Goal: Task Accomplishment & Management: Manage account settings

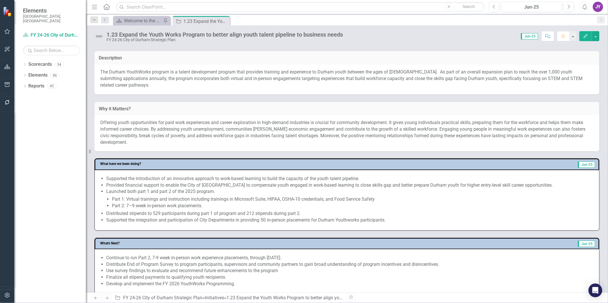
scroll to position [191, 0]
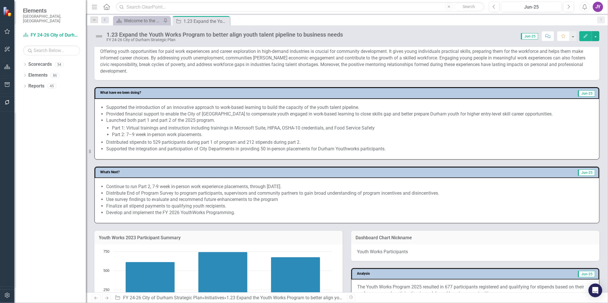
click at [172, 143] on li "Distributed stipends to 529 participants during part 1 of program and 212 stipe…" at bounding box center [349, 142] width 487 height 7
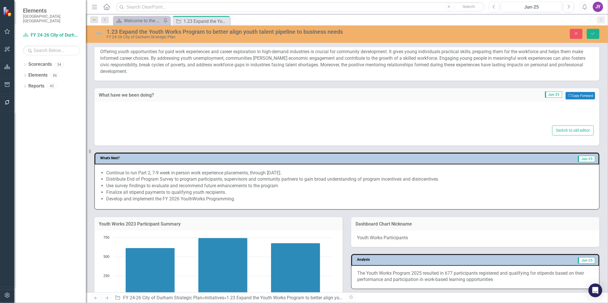
type textarea "<ul> <li>Supported the introduction of an innovative approach to work-based lea…"
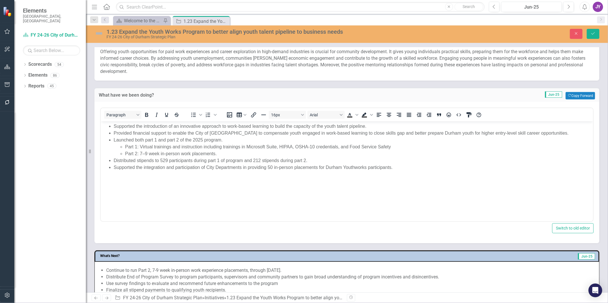
scroll to position [0, 0]
click at [573, 35] on icon "Close" at bounding box center [575, 33] width 5 height 4
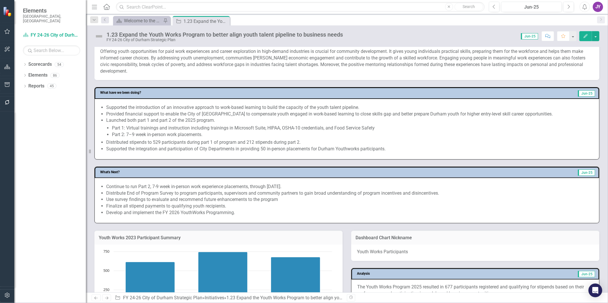
click at [352, 136] on ul "Supported the introduction of an innovative approach to work-based learning to …" at bounding box center [349, 128] width 487 height 48
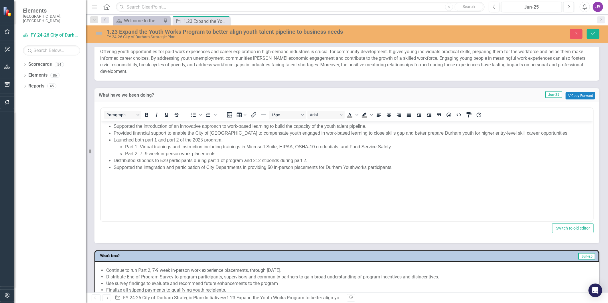
click at [390, 148] on li "Part 1: Virtual trainings and instruction including trainings in Microsoft Suit…" at bounding box center [358, 146] width 466 height 7
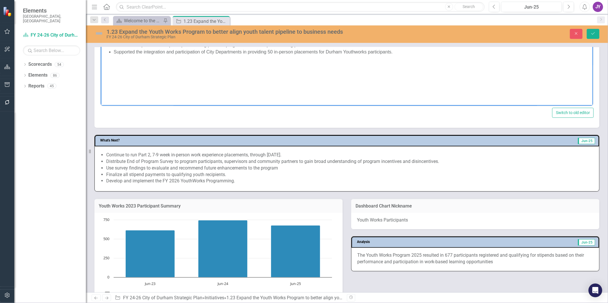
scroll to position [350, 0]
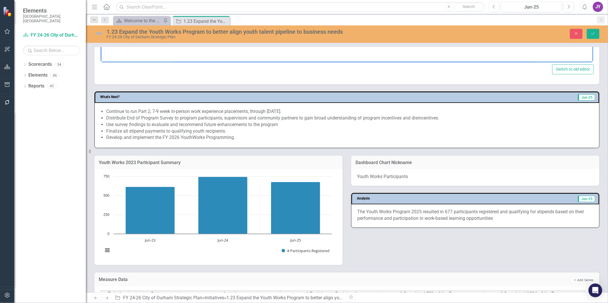
click at [318, 129] on li "Finalize all stipend payments to qualifying youth recipients." at bounding box center [349, 131] width 487 height 7
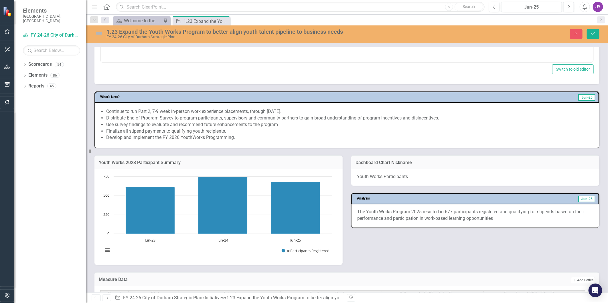
click at [318, 129] on li "Finalize all stipend payments to qualifying youth recipients." at bounding box center [349, 131] width 487 height 7
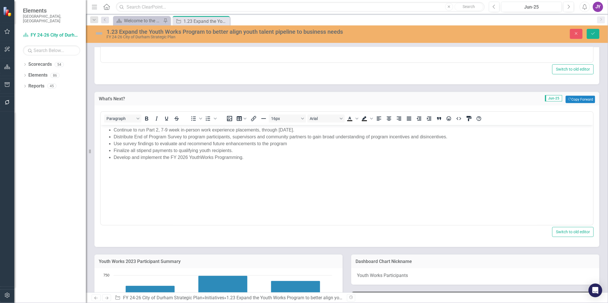
scroll to position [0, 0]
click at [292, 142] on li "Use survey findings to evaluate and recommend future enhancements to the program" at bounding box center [352, 143] width 478 height 7
click at [600, 31] on div "Close Save" at bounding box center [498, 34] width 209 height 10
click at [597, 33] on button "Save" at bounding box center [592, 34] width 13 height 10
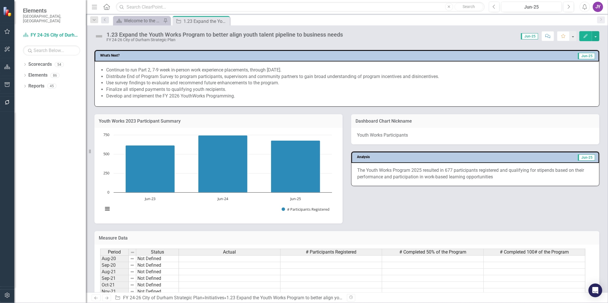
scroll to position [318, 0]
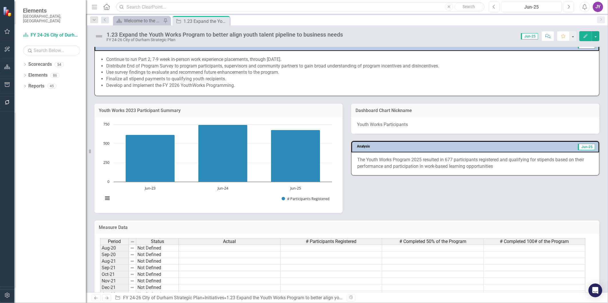
click at [454, 160] on p "The Youth Works Program 2025 resulted in 677 participants registered and qualif…" at bounding box center [475, 163] width 236 height 13
click at [453, 161] on p "The Youth Works Program 2025 resulted in 677 participants registered and qualif…" at bounding box center [475, 163] width 236 height 13
click at [453, 162] on p "The Youth Works Program 2025 resulted in 677 participants registered and qualif…" at bounding box center [475, 163] width 236 height 13
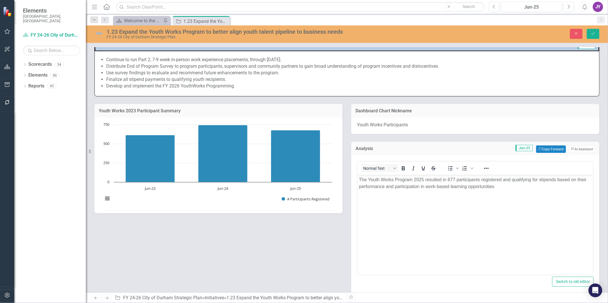
scroll to position [0, 0]
click at [570, 146] on button "ClearPoint AI AI Assistant" at bounding box center [581, 149] width 26 height 7
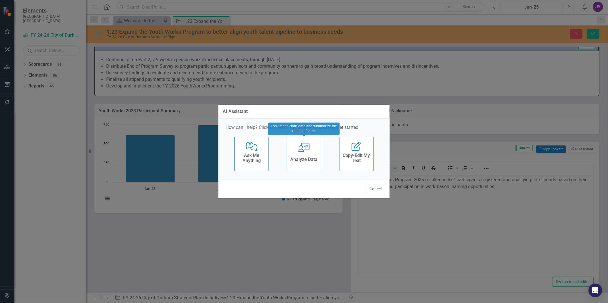
click at [310, 152] on div "User with Chart Analyze Data" at bounding box center [304, 154] width 34 height 34
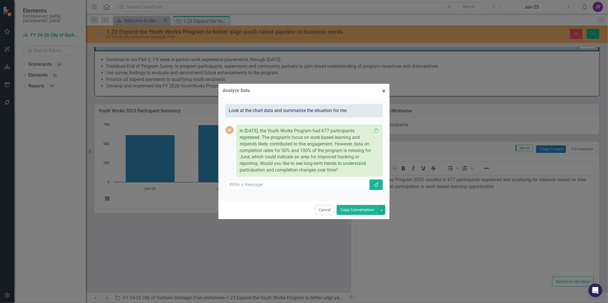
click at [387, 94] on button "× Close" at bounding box center [384, 91] width 12 height 15
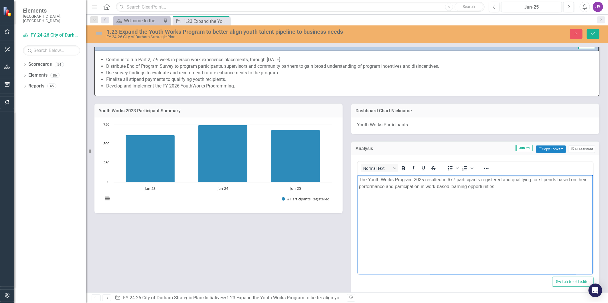
click at [408, 188] on p "The Youth Works Program 2025 resulted in 677 participants registered and qualif…" at bounding box center [474, 183] width 233 height 14
click at [499, 200] on body "The Youth Works Program 2025 resulted in 677 participants registered and qualif…" at bounding box center [474, 218] width 235 height 86
click at [504, 191] on body "The Youth Works Program 2025 resulted in 677 participants registered and qualif…" at bounding box center [474, 218] width 235 height 86
click at [506, 188] on p "The Youth Works Program 2025 resulted in 677 participants registered and qualif…" at bounding box center [474, 183] width 233 height 14
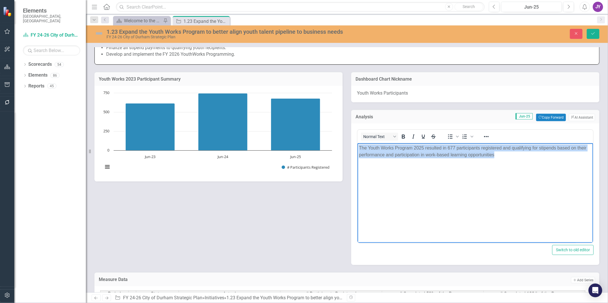
drag, startPoint x: 508, startPoint y: 157, endPoint x: 341, endPoint y: 137, distance: 168.6
click at [357, 143] on html "The Youth Works Program 2025 resulted in 677 participants registered and qualif…" at bounding box center [474, 186] width 235 height 86
copy p "The Youth Works Program 2025 resulted in 677 participants registered and qualif…"
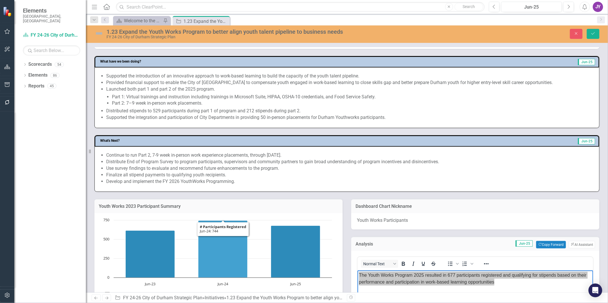
scroll to position [95, 0]
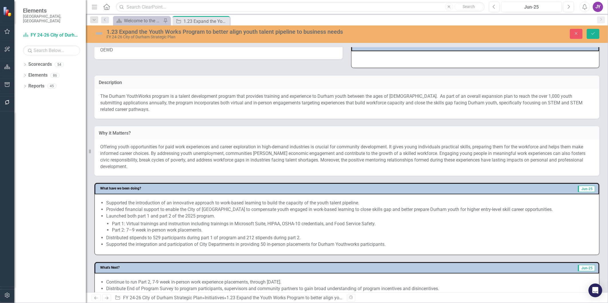
click at [180, 99] on span "The Durham YouthWorks program is a talent development program that provides tra…" at bounding box center [341, 103] width 482 height 19
click at [178, 100] on span "The Durham YouthWorks program is a talent development program that provides tra…" at bounding box center [341, 103] width 482 height 19
click at [177, 100] on span "The Durham YouthWorks program is a talent development program that provides tra…" at bounding box center [341, 103] width 482 height 19
click at [176, 99] on span "The Durham YouthWorks program is a talent development program that provides tra…" at bounding box center [341, 103] width 482 height 19
click at [199, 218] on li "Launched both part 1 and part 2 of the 2025 program. Part 1: Virtual trainings …" at bounding box center [349, 223] width 487 height 21
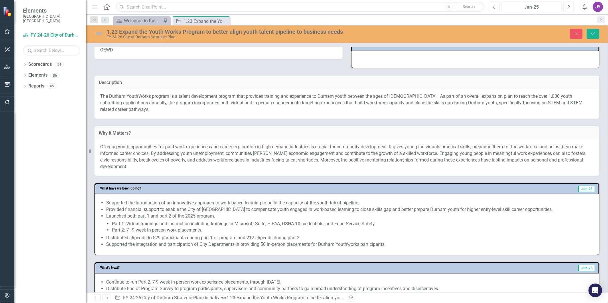
click at [199, 218] on li "Launched both part 1 and part 2 of the 2025 program. Part 1: Virtual trainings …" at bounding box center [349, 223] width 487 height 21
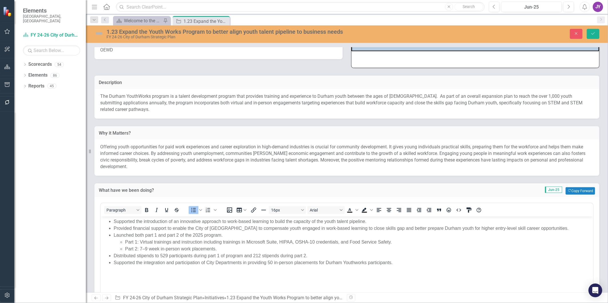
scroll to position [0, 0]
click at [336, 100] on span "The Durham YouthWorks program is a talent development program that provides tra…" at bounding box center [341, 103] width 482 height 19
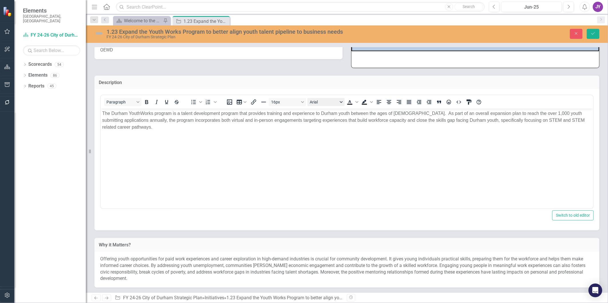
click at [332, 110] on body "The Durham YouthWorks program is a talent development program that provides tra…" at bounding box center [346, 152] width 492 height 86
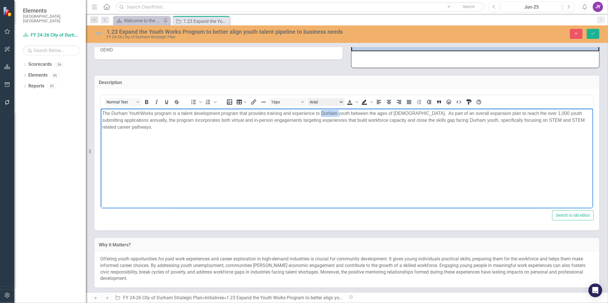
click at [332, 110] on body "The Durham YouthWorks program is a talent development program that provides tra…" at bounding box center [346, 152] width 492 height 86
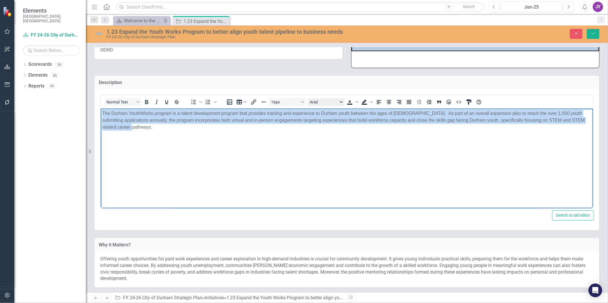
click at [332, 110] on body "The Durham YouthWorks program is a talent development program that provides tra…" at bounding box center [346, 152] width 492 height 86
copy p "The Durham YouthWorks program is a talent development program that provides tra…"
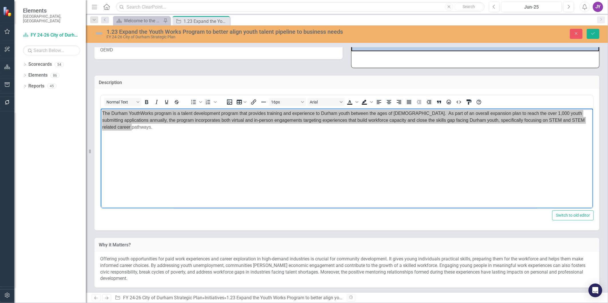
scroll to position [159, 0]
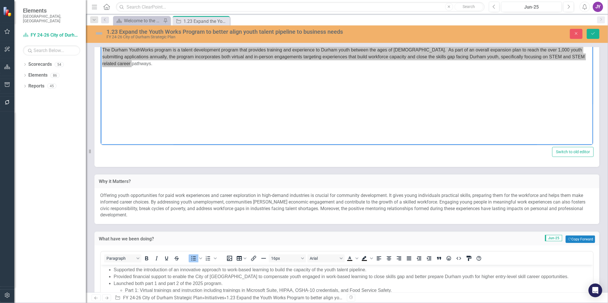
click at [287, 203] on p "Offering youth opportunities for paid work experiences and career exploration i…" at bounding box center [346, 206] width 493 height 26
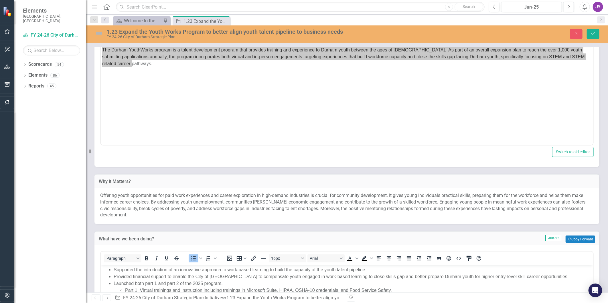
click at [287, 203] on p "Offering youth opportunities for paid work experiences and career exploration i…" at bounding box center [346, 206] width 493 height 26
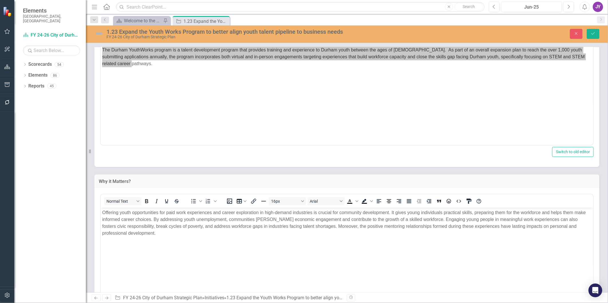
scroll to position [0, 0]
click at [289, 213] on p "Offering youth opportunities for paid work experiences and career exploration i…" at bounding box center [346, 222] width 489 height 27
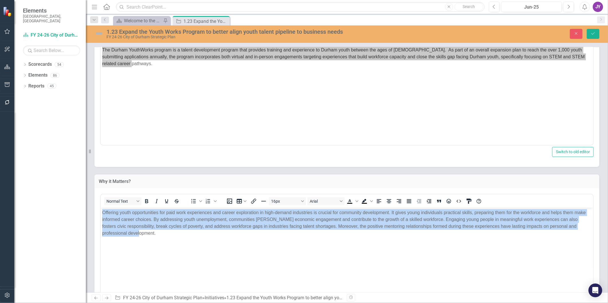
click at [289, 213] on p "Offering youth opportunities for paid work experiences and career exploration i…" at bounding box center [346, 222] width 489 height 27
copy p "Offering youth opportunities for paid work experiences and career exploration i…"
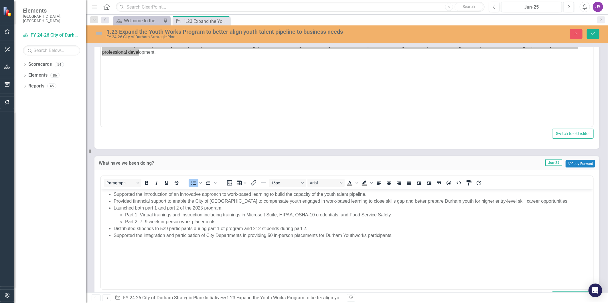
scroll to position [350, 0]
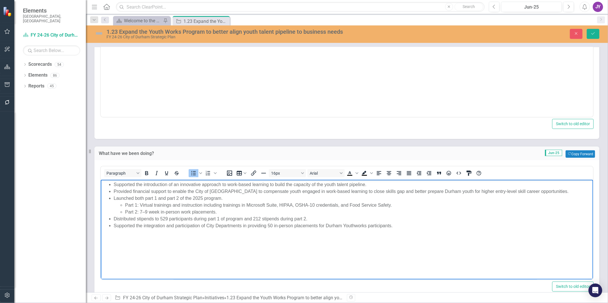
click at [227, 208] on li "Part 1: Virtual trainings and instruction including trainings in Microsoft Suit…" at bounding box center [358, 205] width 466 height 7
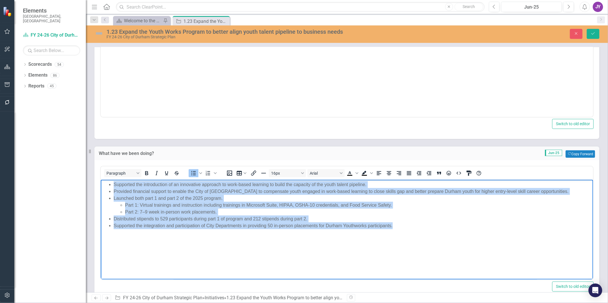
drag, startPoint x: 298, startPoint y: 216, endPoint x: 93, endPoint y: 184, distance: 207.3
click at [100, 184] on html "Supported the introduction of an innovative approach to work-based learning to …" at bounding box center [346, 223] width 492 height 86
copy ul "Supported the introduction of an innovative approach to work-based learning to …"
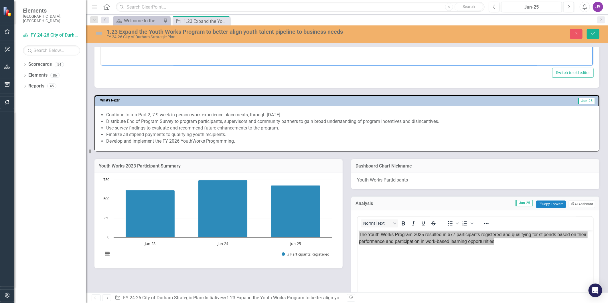
scroll to position [572, 0]
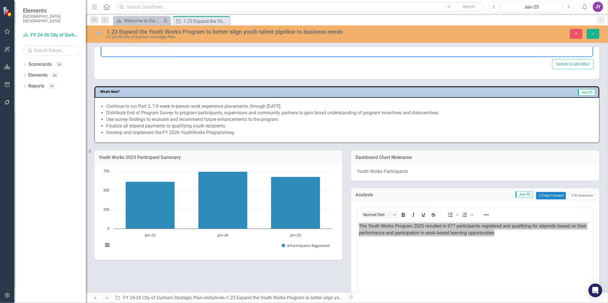
click at [164, 123] on li "Finalize all stipend payments to qualifying youth recipients." at bounding box center [349, 126] width 487 height 7
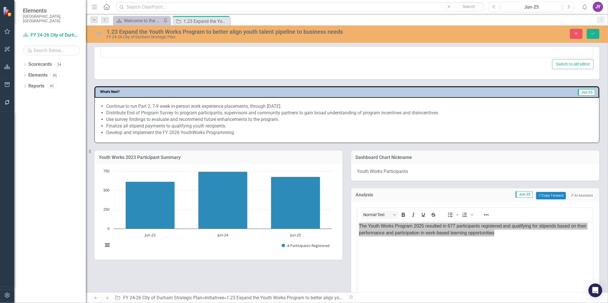
click at [164, 123] on li "Finalize all stipend payments to qualifying youth recipients." at bounding box center [349, 126] width 487 height 7
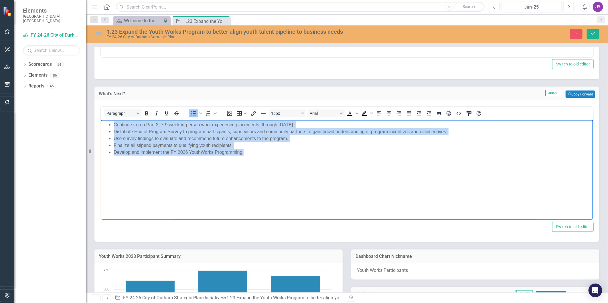
drag, startPoint x: 252, startPoint y: 156, endPoint x: 173, endPoint y: 240, distance: 115.6
click at [100, 120] on html "Continue to run Part 2, 7-9 week in-person work experience placements, through …" at bounding box center [346, 163] width 492 height 86
copy ul "Continue to run Part 2, 7-9 week in-person work experience placements, through …"
click at [297, 180] on body "Continue to run Part 2, 7-9 week in-person work experience placements, through …" at bounding box center [346, 163] width 492 height 86
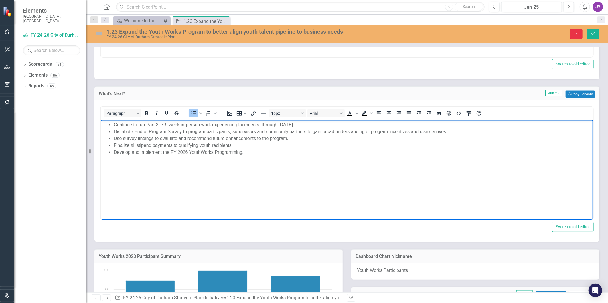
click at [581, 38] on button "Close" at bounding box center [576, 34] width 13 height 10
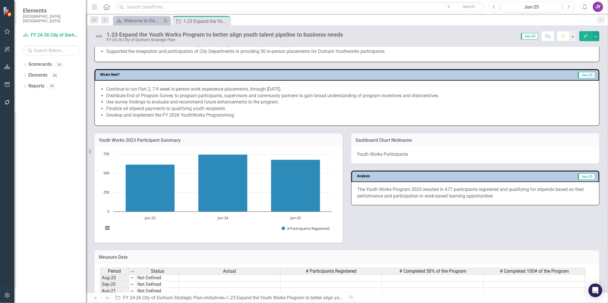
scroll to position [288, 0]
click at [519, 194] on p "The Youth Works Program 2025 resulted in 677 participants registered and qualif…" at bounding box center [475, 192] width 236 height 13
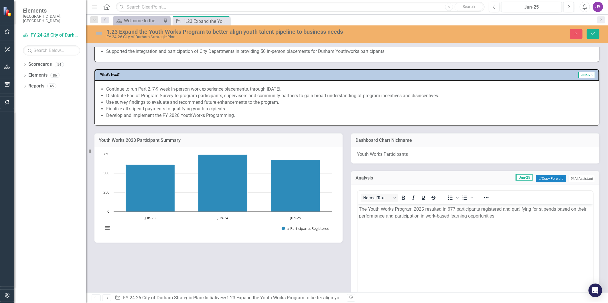
scroll to position [0, 0]
click at [392, 208] on p "The Youth Works Program 2025 resulted in 677 participants registered and qualif…" at bounding box center [474, 213] width 233 height 14
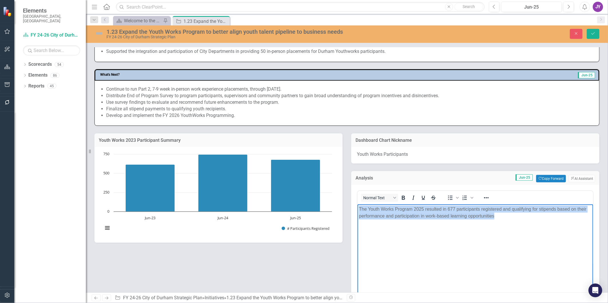
copy p "The Youth Works Program 2025 resulted in 677 participants registered and qualif…"
click at [496, 239] on body "The Youth Works Program 2025 resulted in 677 participants registered and qualif…" at bounding box center [474, 247] width 235 height 86
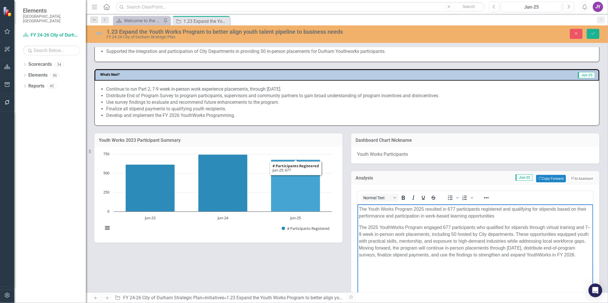
scroll to position [320, 0]
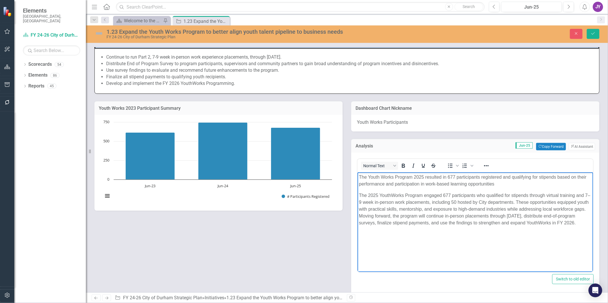
click at [571, 202] on p "The 2025 YouthWorks Program engaged 677 participants who qualified for stipends…" at bounding box center [474, 209] width 233 height 34
click at [572, 202] on p "The 2025 YouthWorks Program engaged 677 participants who qualified for stipends…" at bounding box center [474, 209] width 233 height 34
click at [378, 207] on p "The 2025 YouthWorks Program engaged 677 participants who qualified for stipends…" at bounding box center [474, 209] width 233 height 34
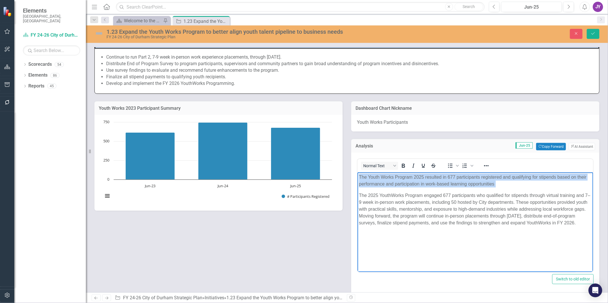
drag, startPoint x: 359, startPoint y: 193, endPoint x: 713, endPoint y: 340, distance: 383.7
click at [357, 172] on html "The Youth Works Program 2025 resulted in 677 participants registered and qualif…" at bounding box center [474, 215] width 235 height 86
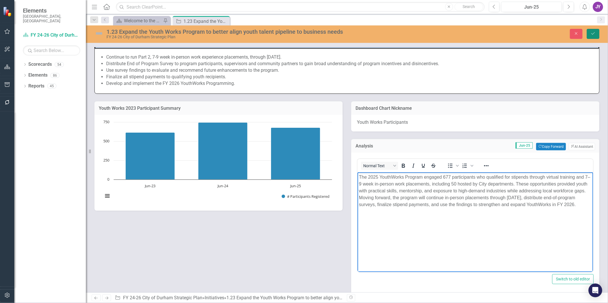
click at [595, 36] on button "Save" at bounding box center [592, 34] width 13 height 10
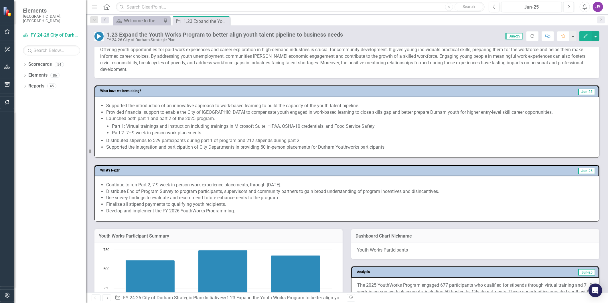
scroll to position [318, 0]
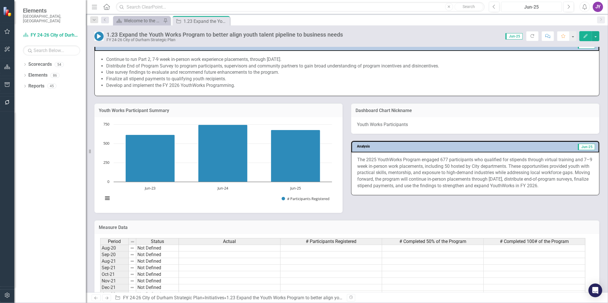
click at [534, 5] on div "Jun-25" at bounding box center [531, 7] width 57 height 7
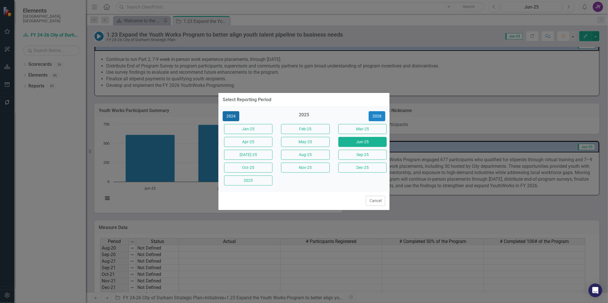
click at [233, 114] on button "2024" at bounding box center [231, 116] width 17 height 10
drag, startPoint x: 259, startPoint y: 181, endPoint x: 393, endPoint y: 141, distance: 140.0
click at [259, 181] on button "Dec-24" at bounding box center [248, 181] width 48 height 10
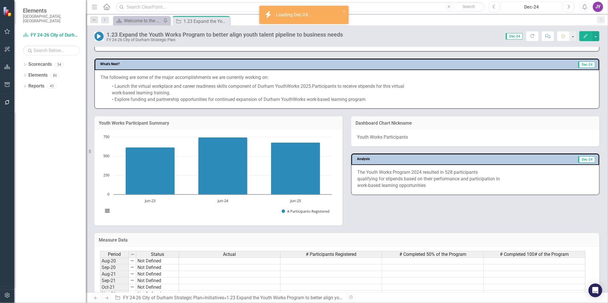
scroll to position [318, 0]
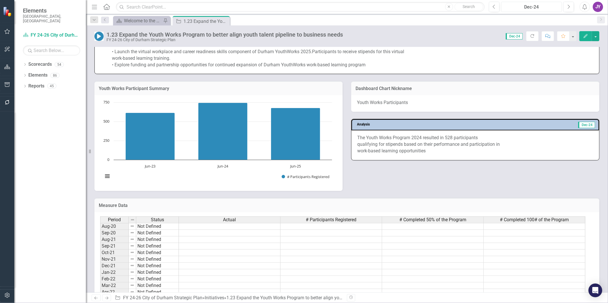
click at [553, 7] on div "Dec-24" at bounding box center [531, 7] width 57 height 7
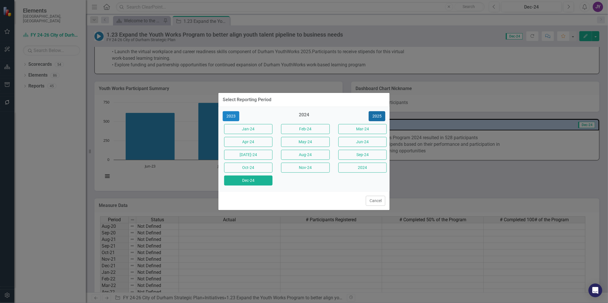
click at [380, 113] on button "2025" at bounding box center [376, 116] width 17 height 10
click at [376, 141] on button "Jun-25" at bounding box center [362, 142] width 48 height 10
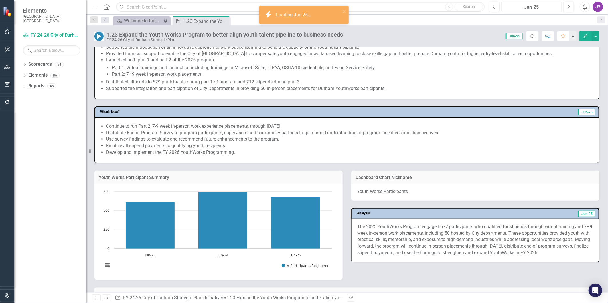
scroll to position [286, 0]
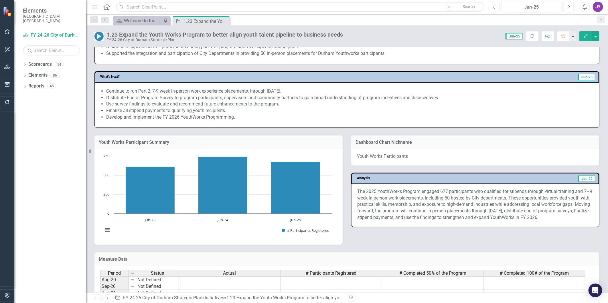
click at [441, 199] on p "The 2025 YouthWorks Program engaged 677 participants who qualified for stipends…" at bounding box center [475, 205] width 236 height 33
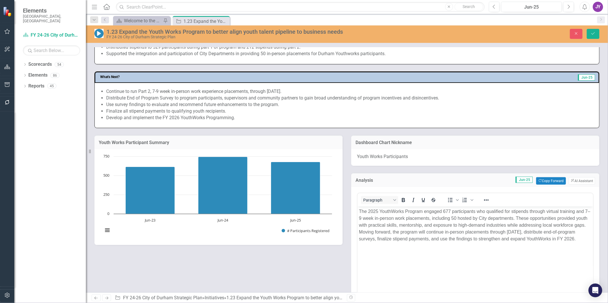
scroll to position [318, 0]
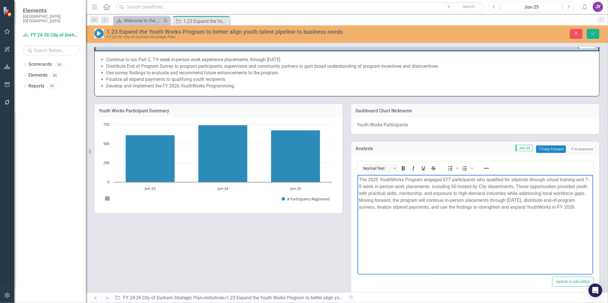
drag, startPoint x: 407, startPoint y: 213, endPoint x: 370, endPoint y: 201, distance: 38.8
click at [370, 201] on p "The 2025 YouthWorks Program engaged 677 participants who qualified for stipends…" at bounding box center [474, 193] width 233 height 34
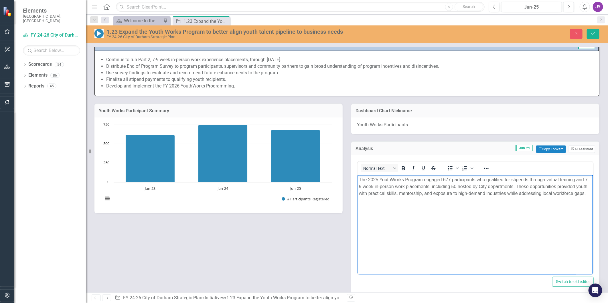
click at [521, 186] on p "The 2025 YouthWorks Program engaged 677 participants who qualified for stipends…" at bounding box center [474, 186] width 233 height 21
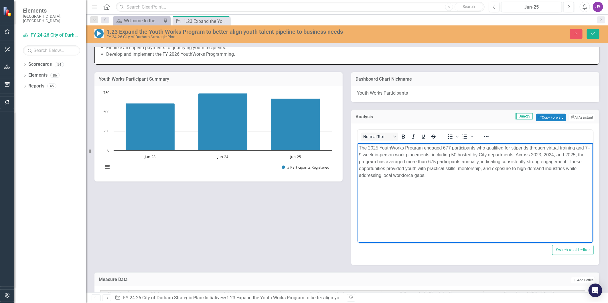
click at [524, 154] on p "The 2025 YouthWorks Program engaged 677 participants who qualified for stipends…" at bounding box center [474, 161] width 233 height 34
click at [595, 31] on icon "Save" at bounding box center [592, 33] width 5 height 4
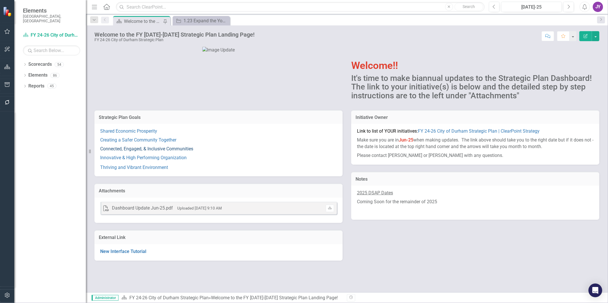
click at [155, 152] on link "Connected, Engaged, & Inclusive Communities" at bounding box center [146, 148] width 93 height 5
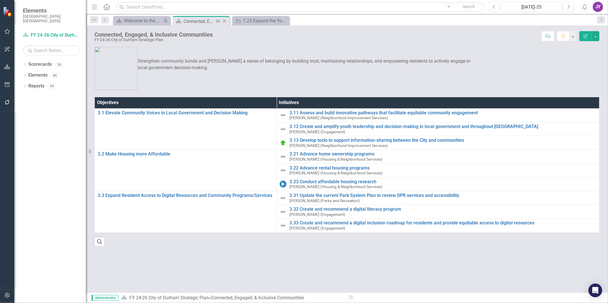
click at [225, 19] on icon "Close" at bounding box center [224, 21] width 6 height 5
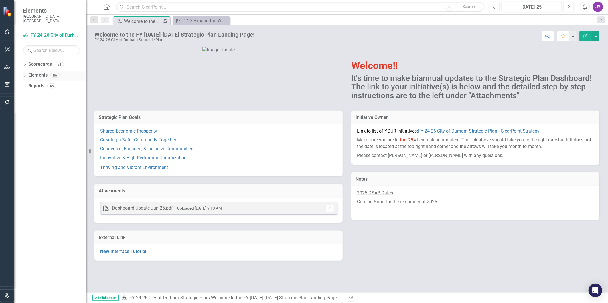
click at [25, 74] on icon "Dropdown" at bounding box center [25, 75] width 4 height 3
click at [21, 107] on icon "Dropdown" at bounding box center [19, 108] width 4 height 3
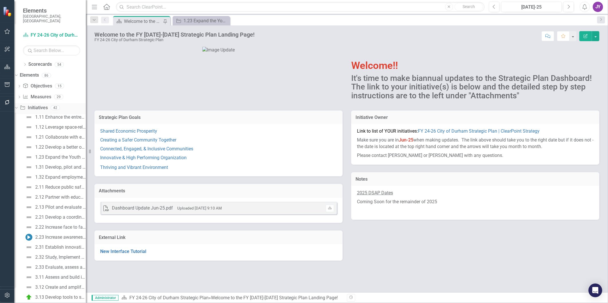
click at [17, 106] on icon "Dropdown" at bounding box center [15, 108] width 3 height 4
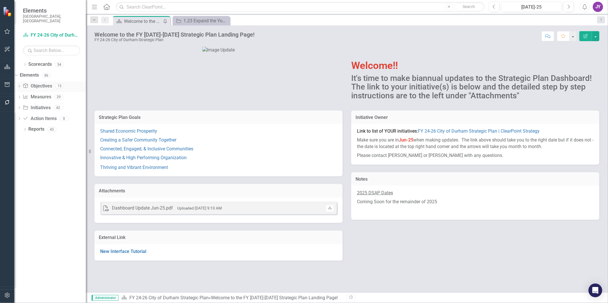
click at [21, 85] on icon "Dropdown" at bounding box center [19, 86] width 4 height 3
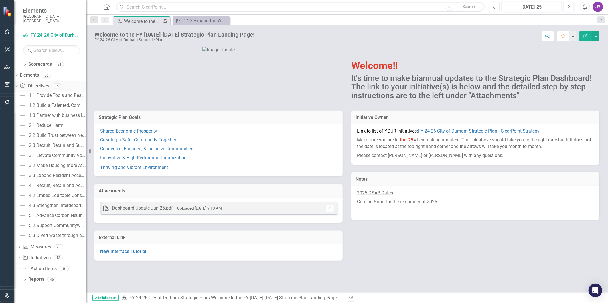
click at [17, 84] on icon "Dropdown" at bounding box center [15, 86] width 3 height 4
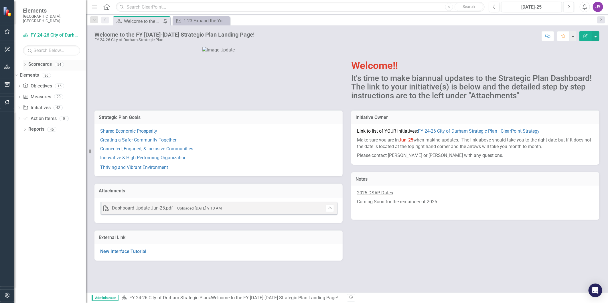
click at [27, 63] on div "Dropdown Scorecards 54" at bounding box center [54, 65] width 63 height 11
click at [25, 64] on icon "Dropdown" at bounding box center [25, 65] width 4 height 3
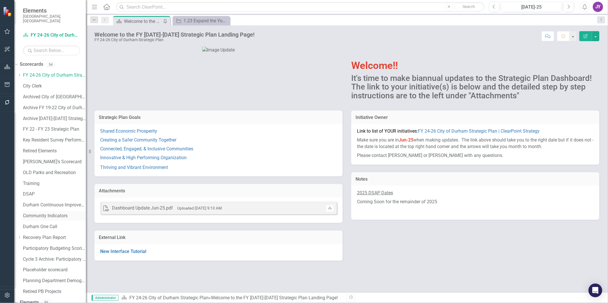
click at [49, 213] on link "Community Indicators" at bounding box center [54, 216] width 63 height 7
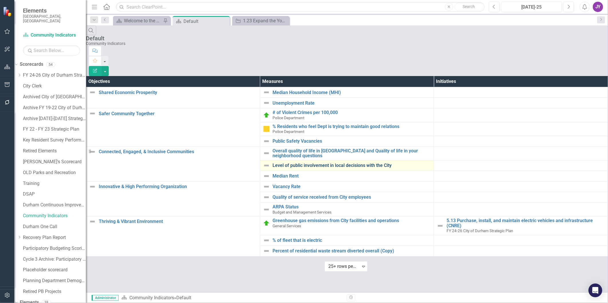
click at [301, 163] on link "Level of public involvement in local decisions with the City" at bounding box center [352, 165] width 158 height 5
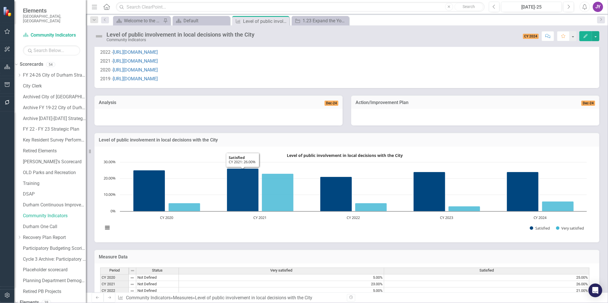
scroll to position [127, 0]
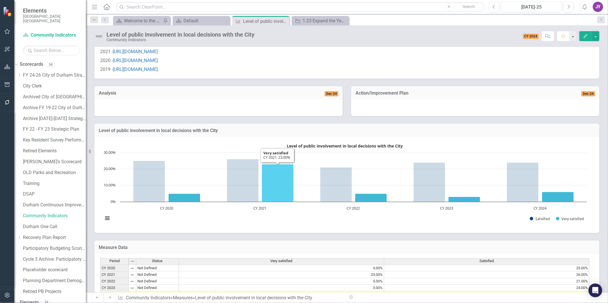
click at [269, 180] on icon "CY 2021, 23. Very satisfied." at bounding box center [278, 183] width 32 height 38
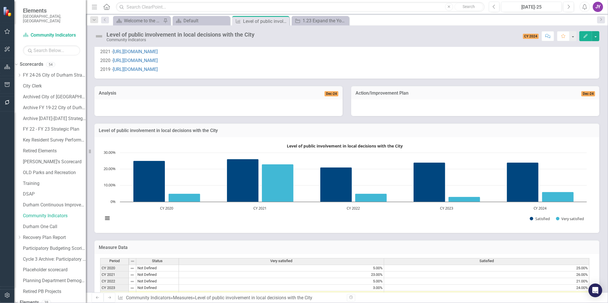
click at [586, 38] on button "Edit" at bounding box center [585, 36] width 13 height 10
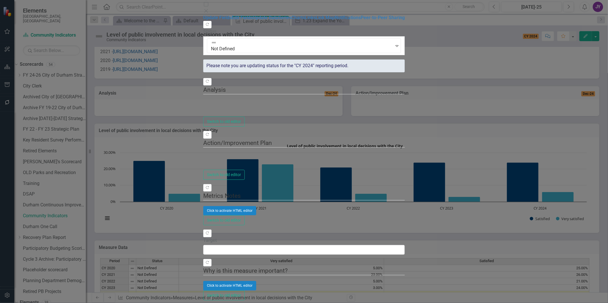
scroll to position [318, 0]
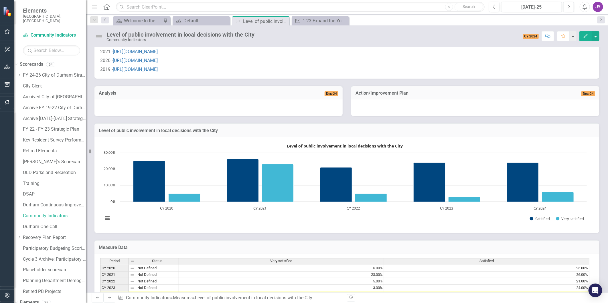
scroll to position [163, 0]
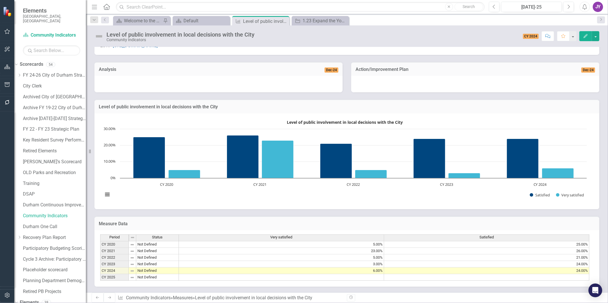
click at [148, 248] on td "Not Defined" at bounding box center [157, 251] width 43 height 7
click at [365, 248] on td "23.00%" at bounding box center [281, 251] width 205 height 7
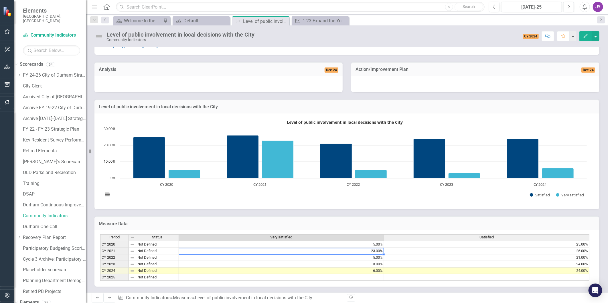
click at [365, 248] on td "23.00%" at bounding box center [281, 251] width 205 height 7
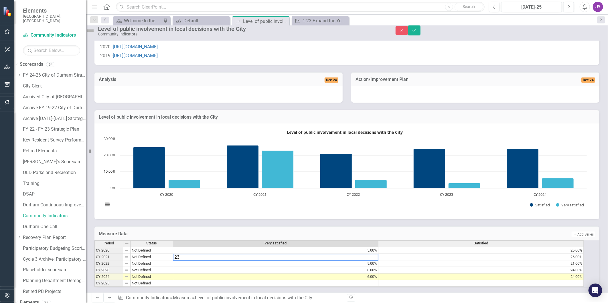
type textarea "2"
type textarea "3"
click at [360, 227] on div "Measure Data Add Add Series" at bounding box center [346, 234] width 505 height 14
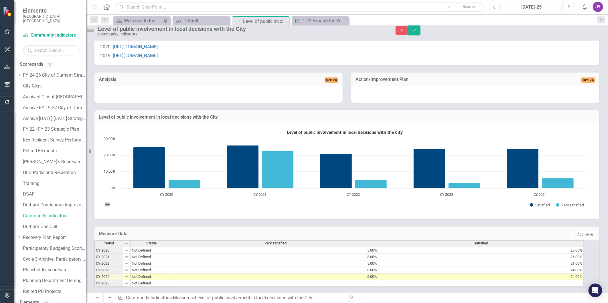
click at [377, 219] on div "Measure Data Add Add Series Period Status Very satisfied Satisfied CY 2020 Not …" at bounding box center [346, 253] width 513 height 68
click at [420, 35] on button "Save" at bounding box center [414, 30] width 13 height 10
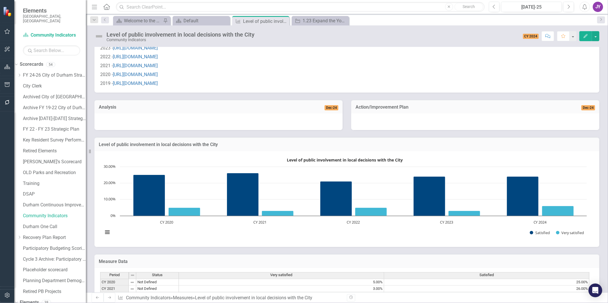
scroll to position [36, 0]
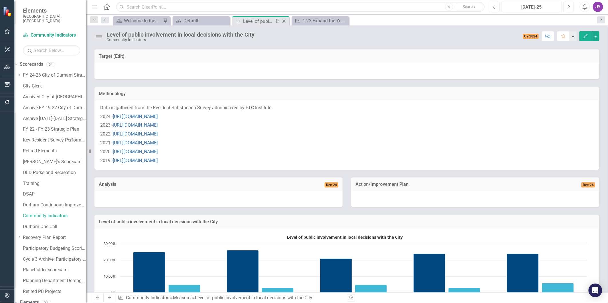
click at [285, 21] on icon "Close" at bounding box center [284, 21] width 6 height 5
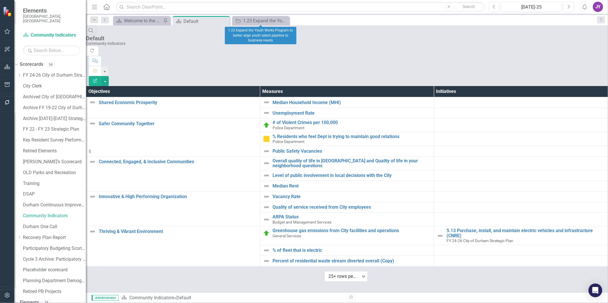
click at [0, 0] on icon "Close" at bounding box center [0, 0] width 0 height 0
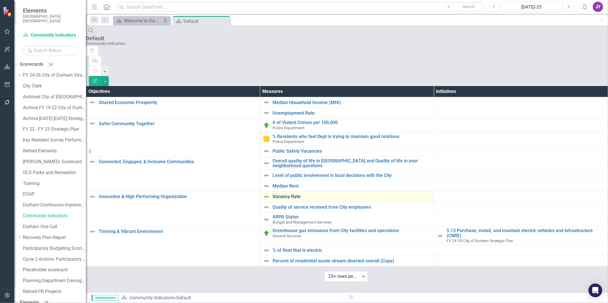
click at [297, 194] on link "Vacancy Rate" at bounding box center [352, 196] width 158 height 5
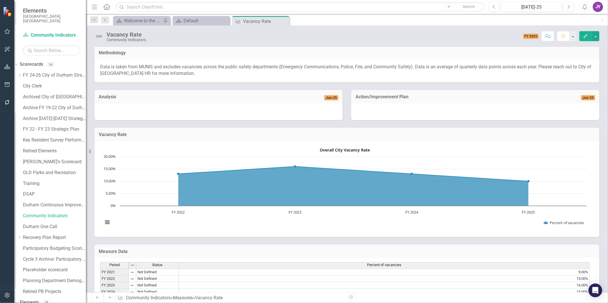
scroll to position [95, 0]
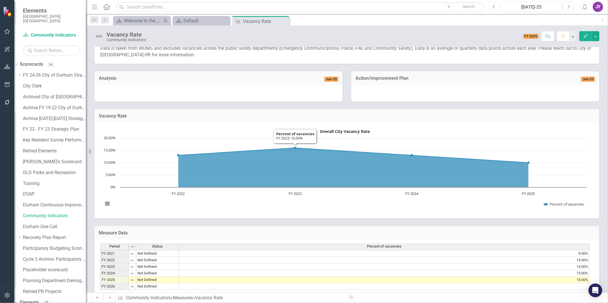
click at [494, 6] on icon "Previous" at bounding box center [493, 6] width 3 height 5
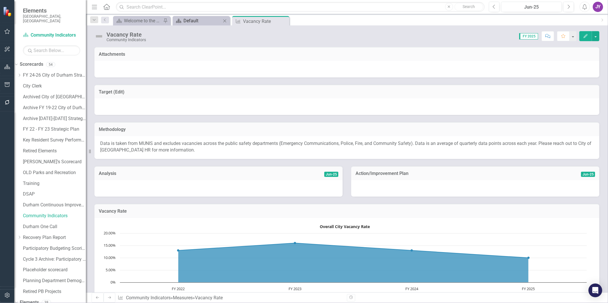
click at [203, 19] on div "Default" at bounding box center [202, 20] width 38 height 7
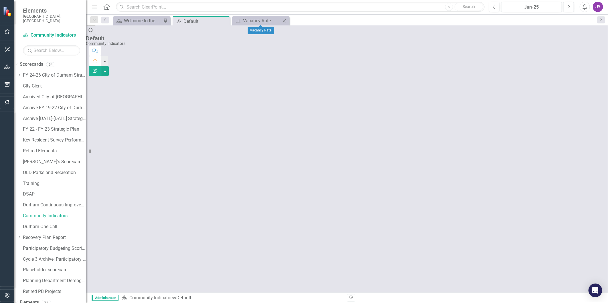
click at [287, 21] on icon "Close" at bounding box center [284, 21] width 6 height 5
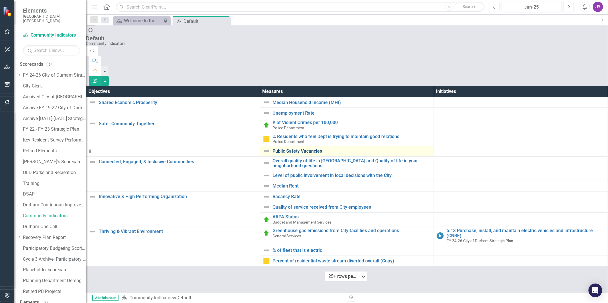
click at [302, 149] on link "Public Safety Vacancies" at bounding box center [352, 151] width 158 height 5
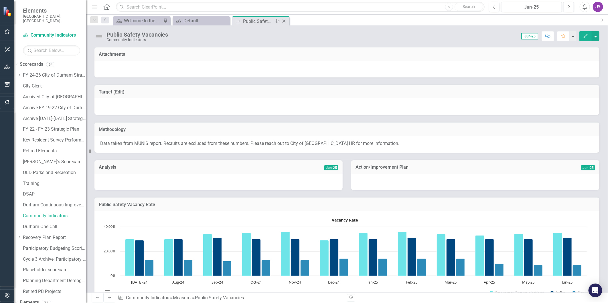
click at [283, 20] on icon "Close" at bounding box center [284, 21] width 6 height 5
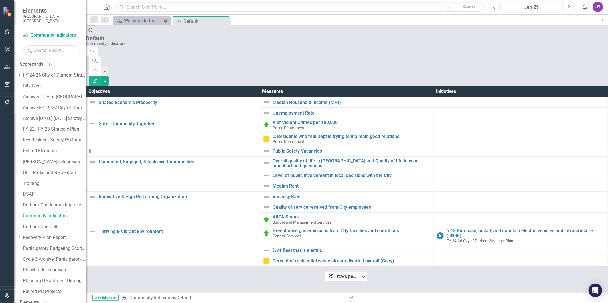
click at [0, 0] on icon "Close" at bounding box center [0, 0] width 0 height 0
